Goal: Information Seeking & Learning: Learn about a topic

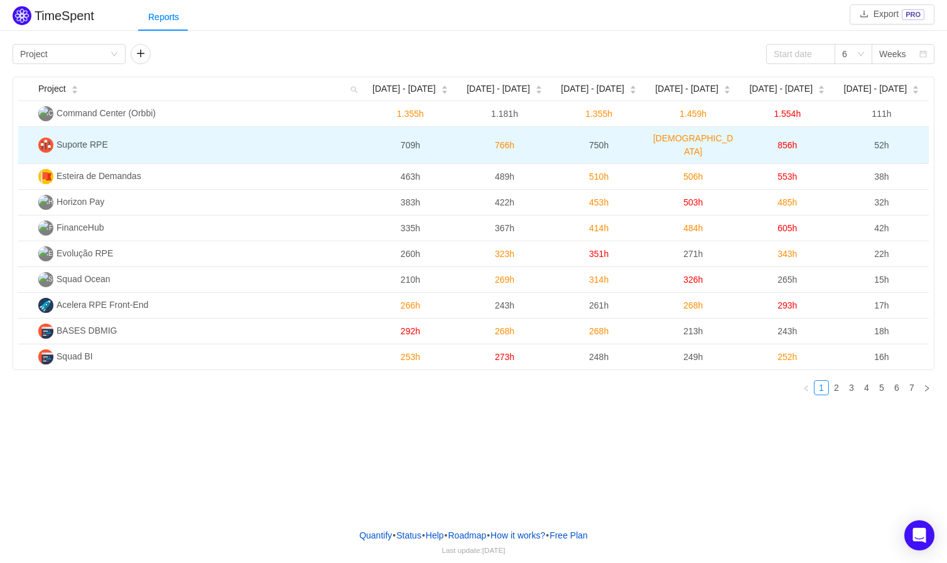
click at [119, 138] on td "Suporte RPE" at bounding box center [198, 145] width 330 height 37
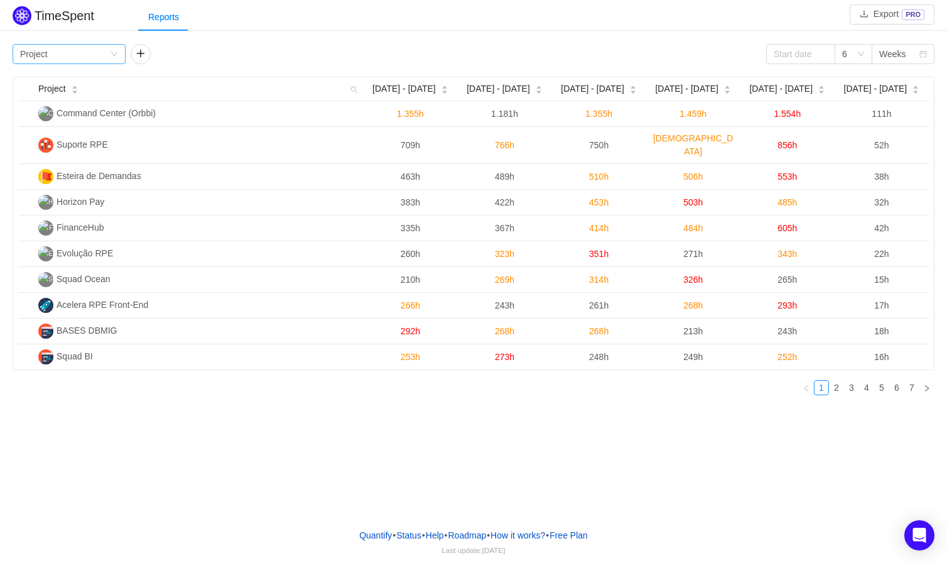
click at [109, 53] on div "Group by Project" at bounding box center [65, 54] width 90 height 19
click at [62, 76] on li "Project" at bounding box center [69, 79] width 113 height 20
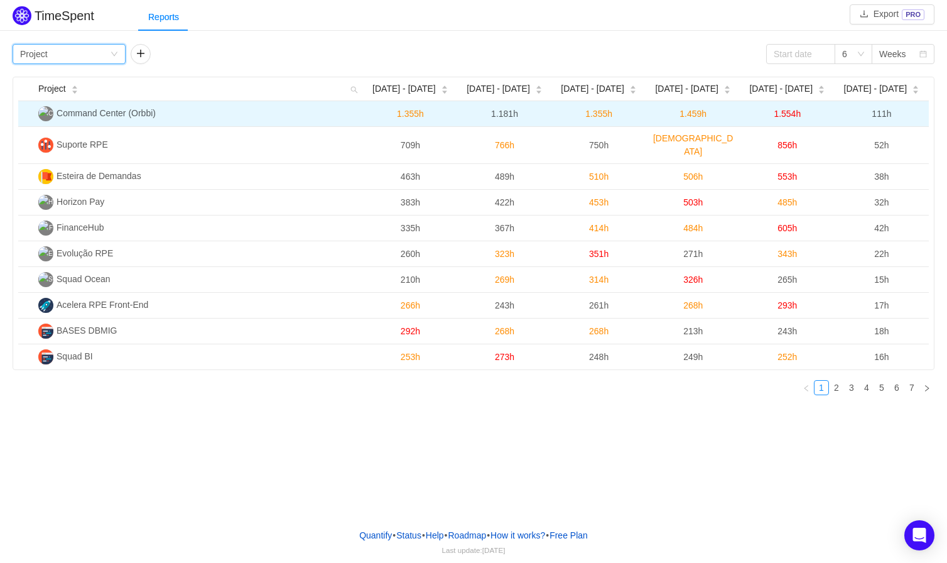
click at [87, 111] on span "Command Center (Orbbi)" at bounding box center [106, 113] width 99 height 10
click at [766, 108] on td "1.554h" at bounding box center [787, 114] width 94 height 26
click at [756, 114] on td "1.554h" at bounding box center [787, 114] width 94 height 26
click at [785, 111] on span "1.554h" at bounding box center [787, 114] width 27 height 10
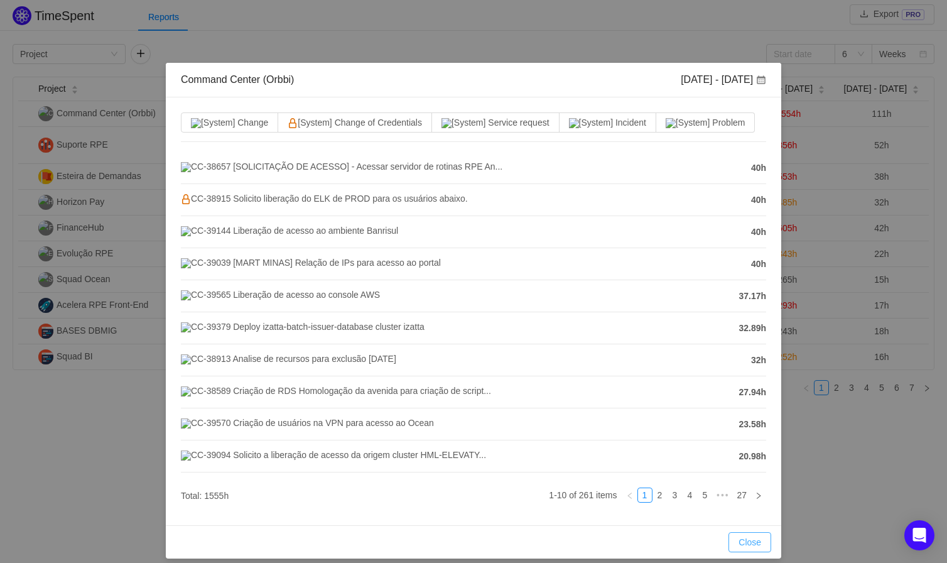
click at [751, 231] on span "40h" at bounding box center [758, 231] width 15 height 13
click at [600, 16] on div "Command Center (Orbbi) Sep 1 - 7 [System] Change [System] Change of Credentials…" at bounding box center [473, 281] width 947 height 563
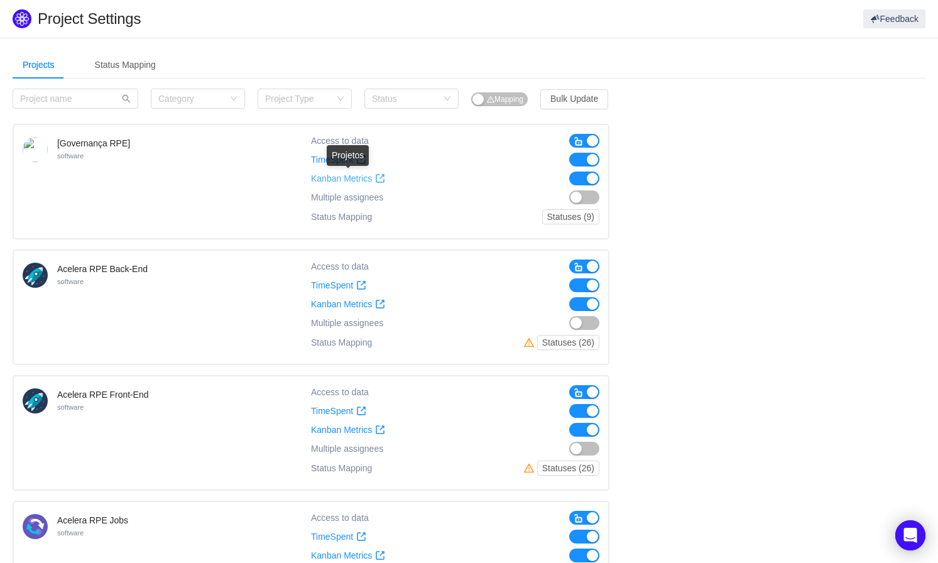
click at [337, 181] on span "Kanban Metrics" at bounding box center [341, 178] width 61 height 11
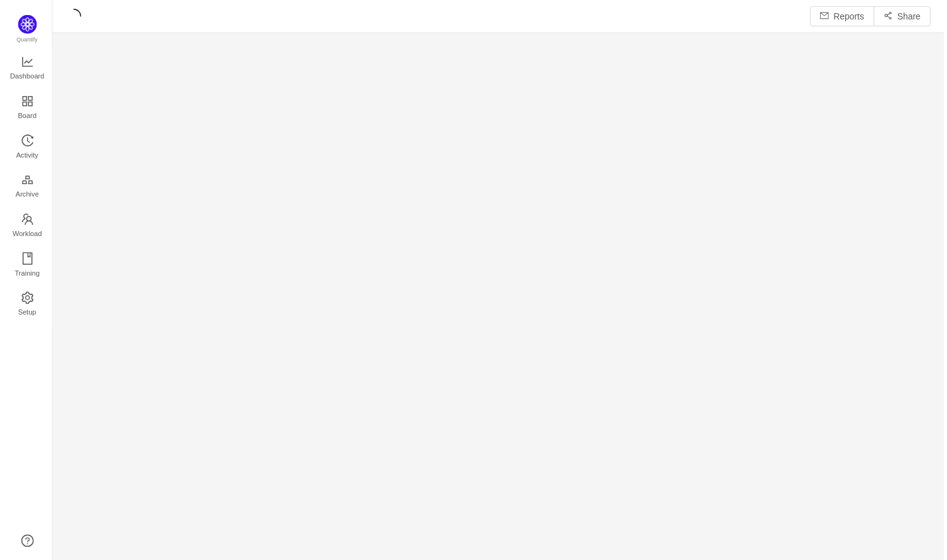
scroll to position [544, 869]
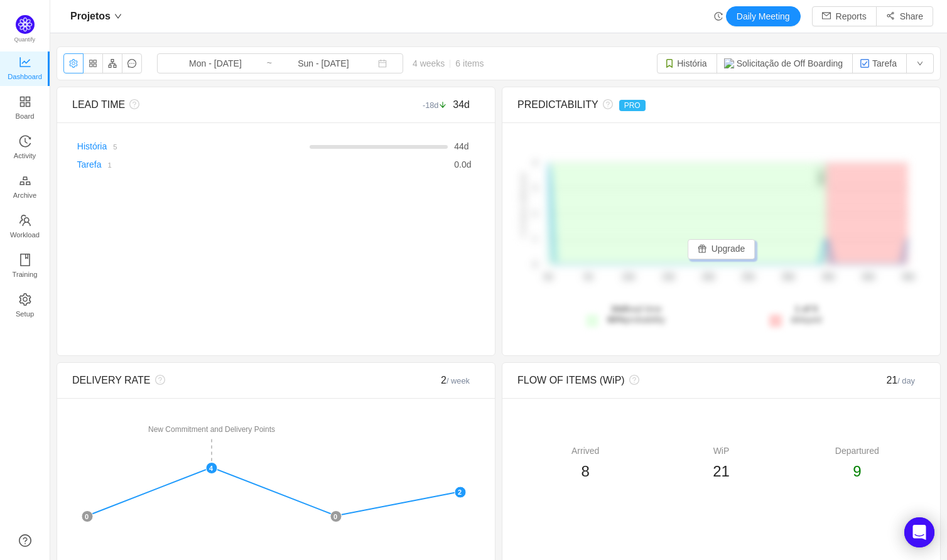
click at [71, 59] on button "button" at bounding box center [73, 63] width 20 height 20
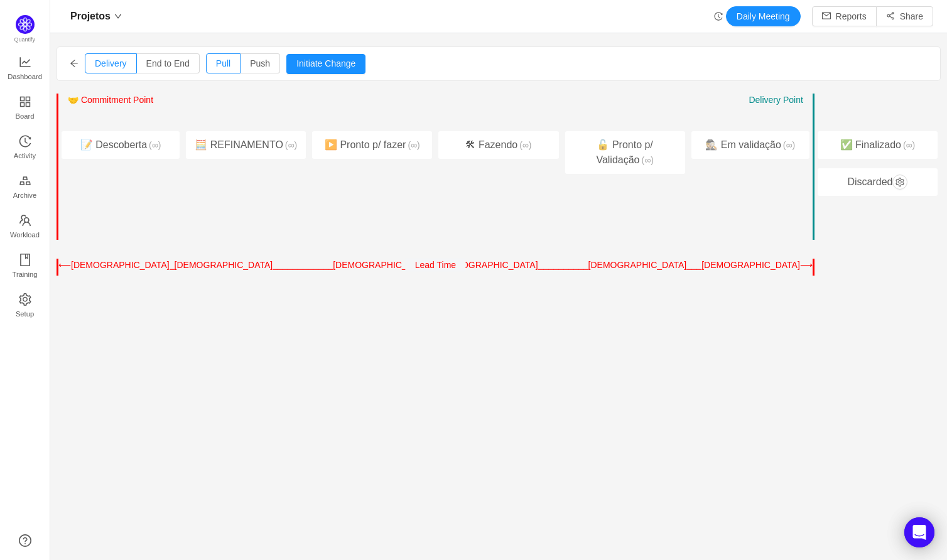
click at [72, 67] on icon "icon: arrow-left" at bounding box center [74, 63] width 9 height 9
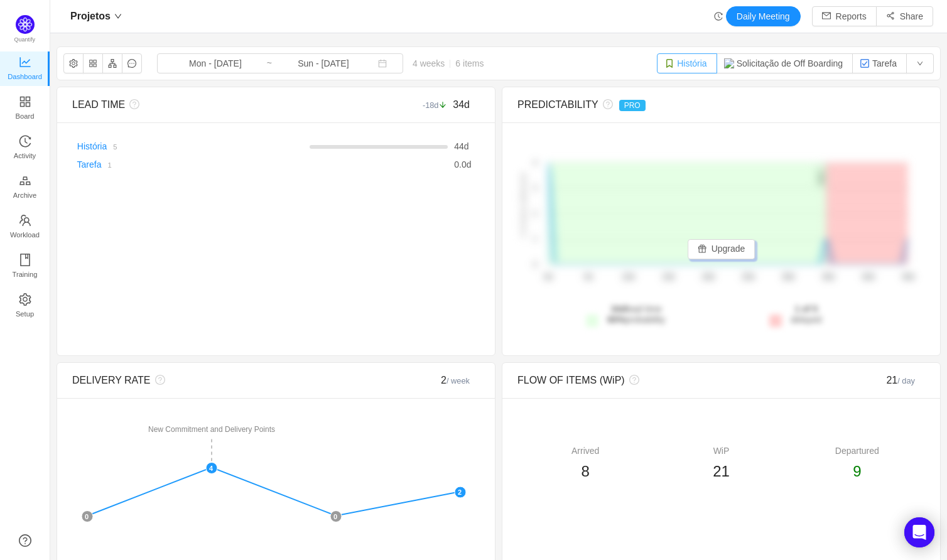
click at [678, 61] on button "História" at bounding box center [687, 63] width 60 height 20
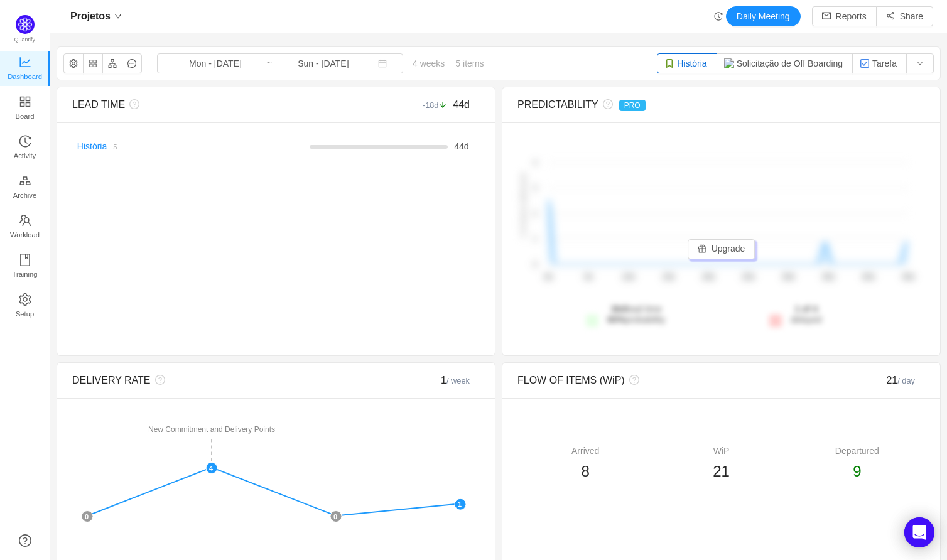
click at [678, 61] on button "História" at bounding box center [687, 63] width 60 height 20
click at [915, 66] on button "button" at bounding box center [920, 63] width 28 height 20
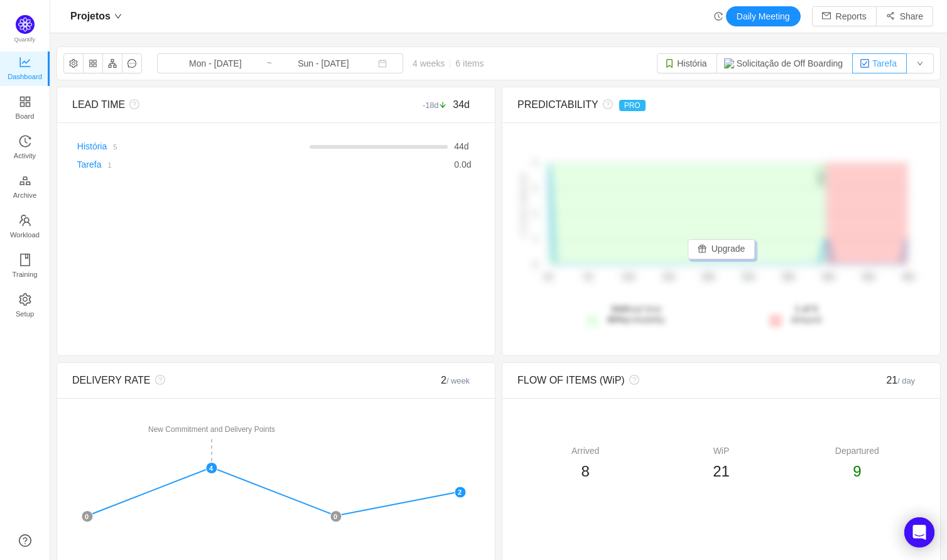
click at [871, 63] on button "Tarefa" at bounding box center [879, 63] width 55 height 20
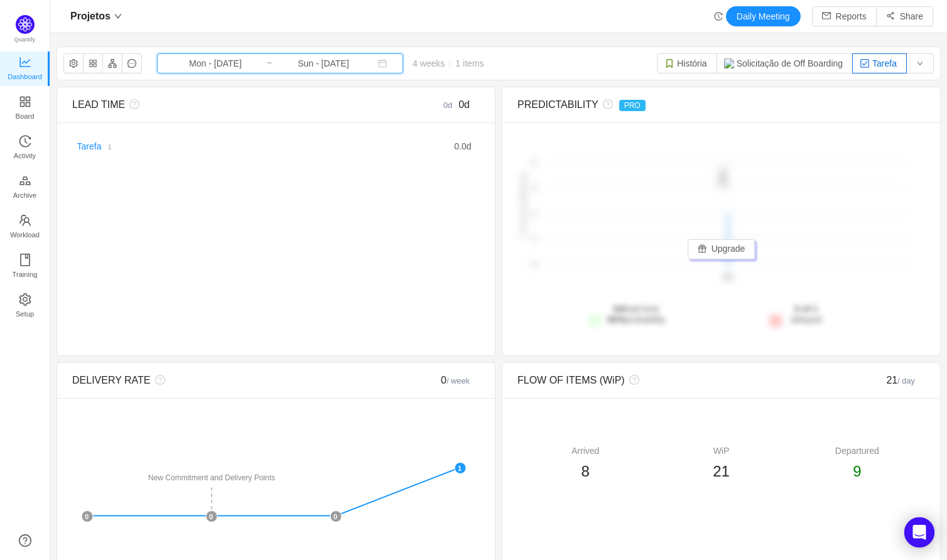
click at [379, 63] on icon "icon: calendar" at bounding box center [383, 64] width 8 height 8
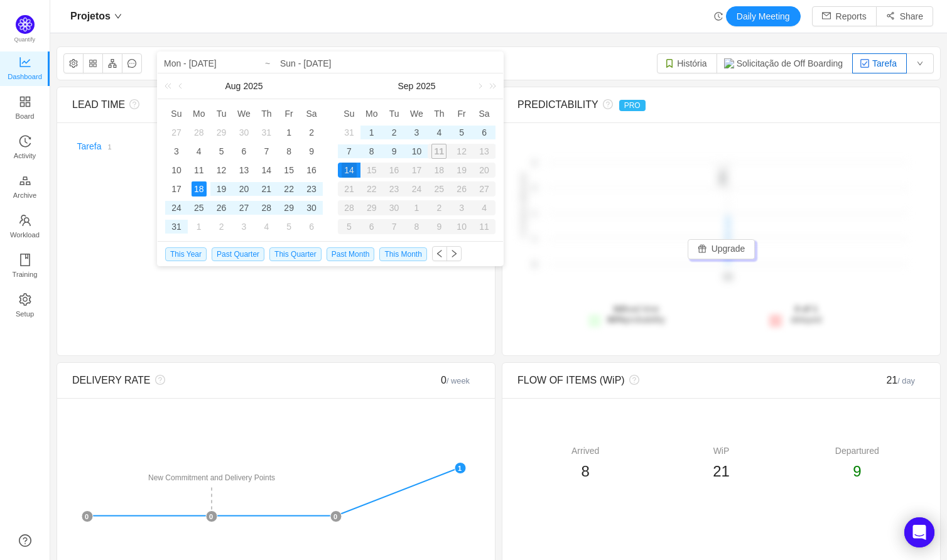
click at [283, 43] on section "Projetos Mon - [DATE] ~ Sun - [DATE] 4 weeks 1 items História Solicitação de Of…" at bounding box center [498, 503] width 897 height 927
